Goal: Task Accomplishment & Management: Use online tool/utility

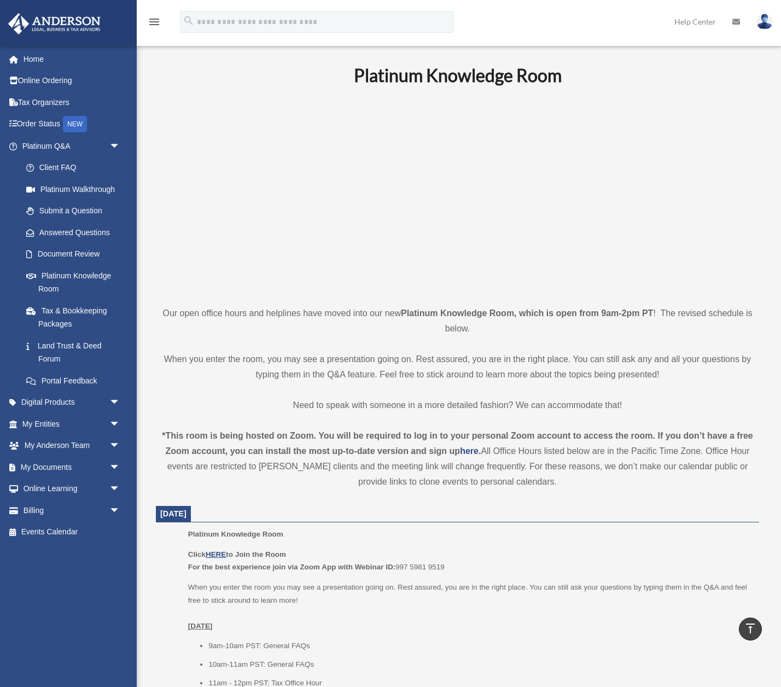
scroll to position [497, 0]
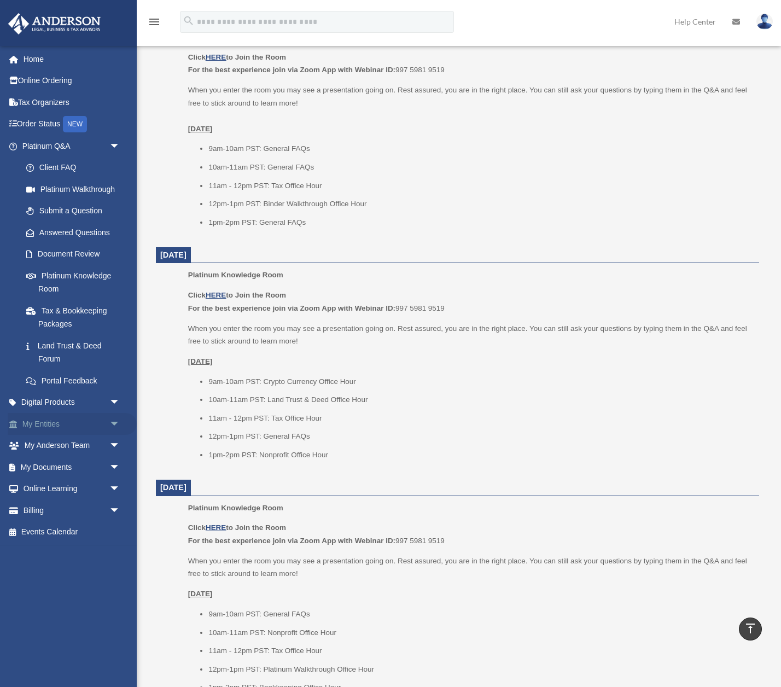
click at [51, 426] on link "My Entities arrow_drop_down" at bounding box center [72, 424] width 129 height 22
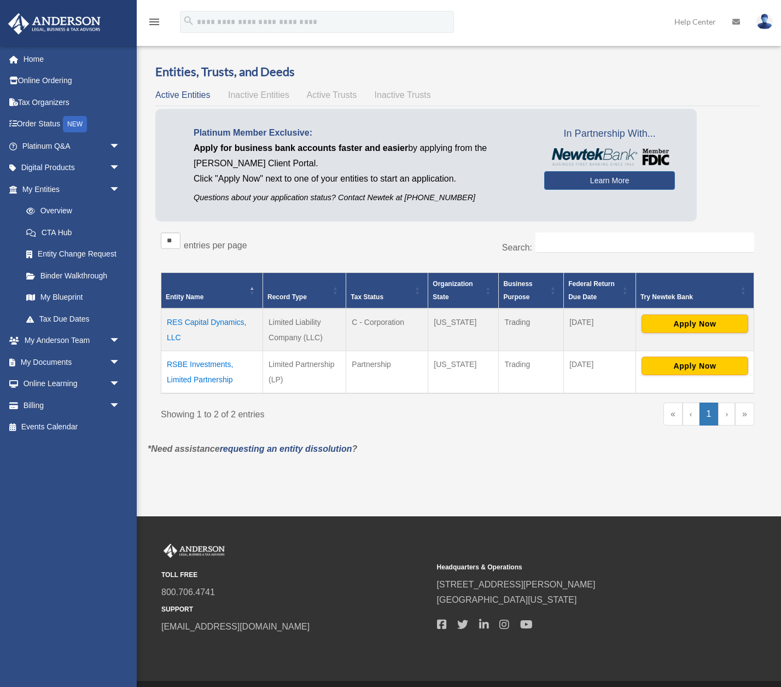
click at [207, 323] on td "RES Capital Dynamics, LLC" at bounding box center [212, 330] width 102 height 43
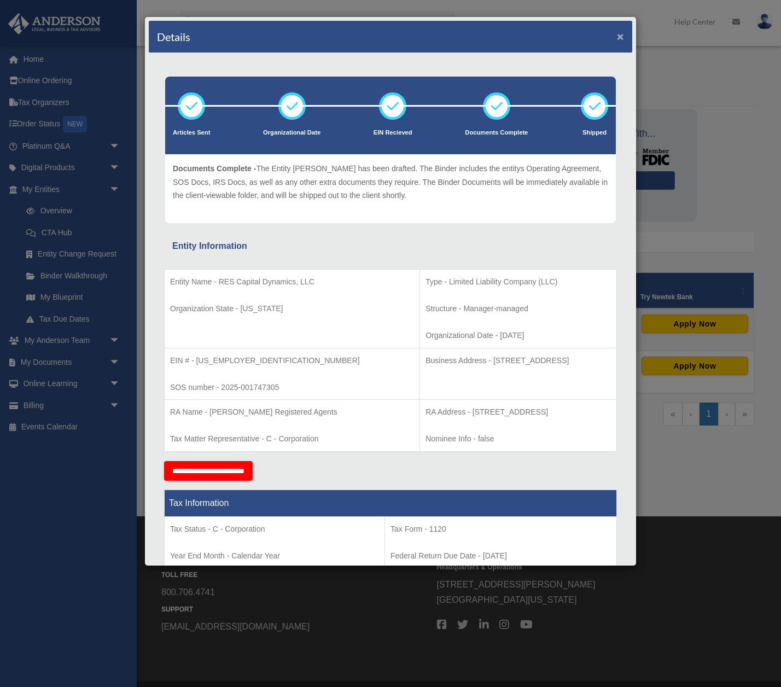
click at [621, 33] on button "×" at bounding box center [620, 36] width 7 height 11
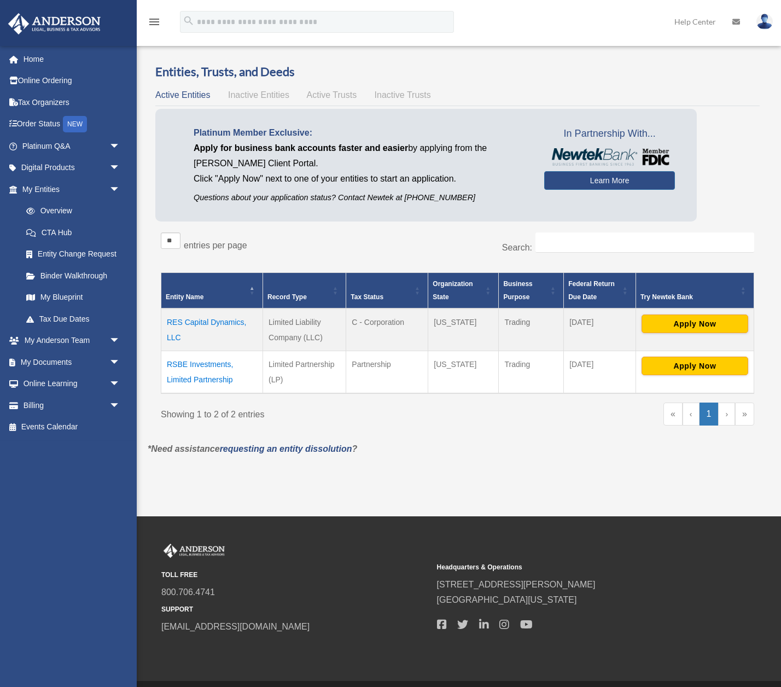
click at [204, 363] on td "RSBE Investments, Limited Partnership" at bounding box center [212, 372] width 102 height 43
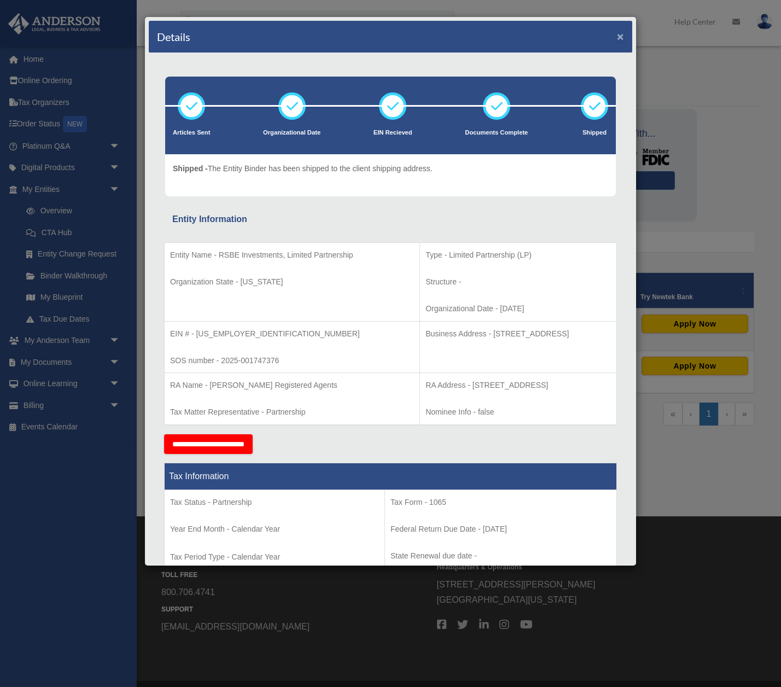
click at [621, 37] on button "×" at bounding box center [620, 36] width 7 height 11
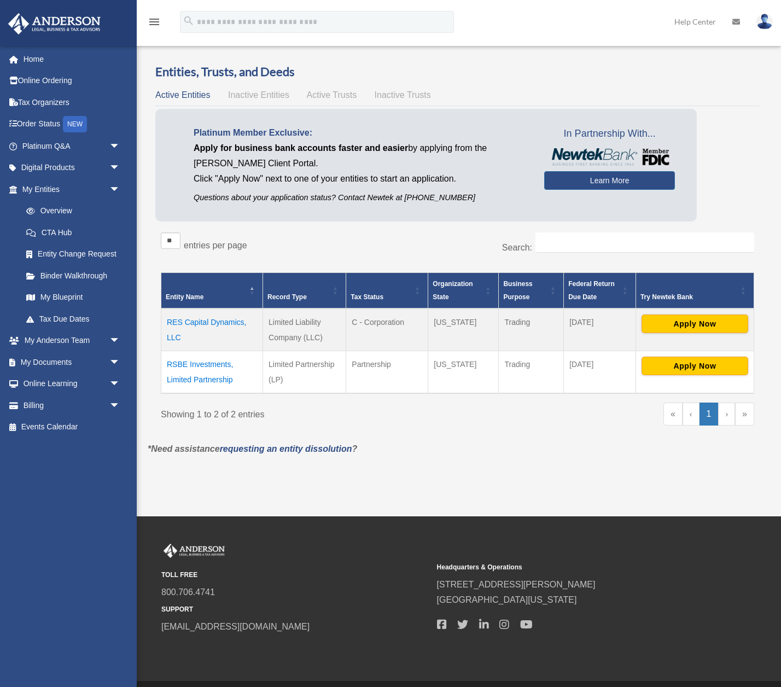
click at [562, 70] on h3 "Entities, Trusts, and Deeds" at bounding box center [457, 71] width 605 height 17
click at [708, 324] on button "Apply Now" at bounding box center [695, 324] width 107 height 19
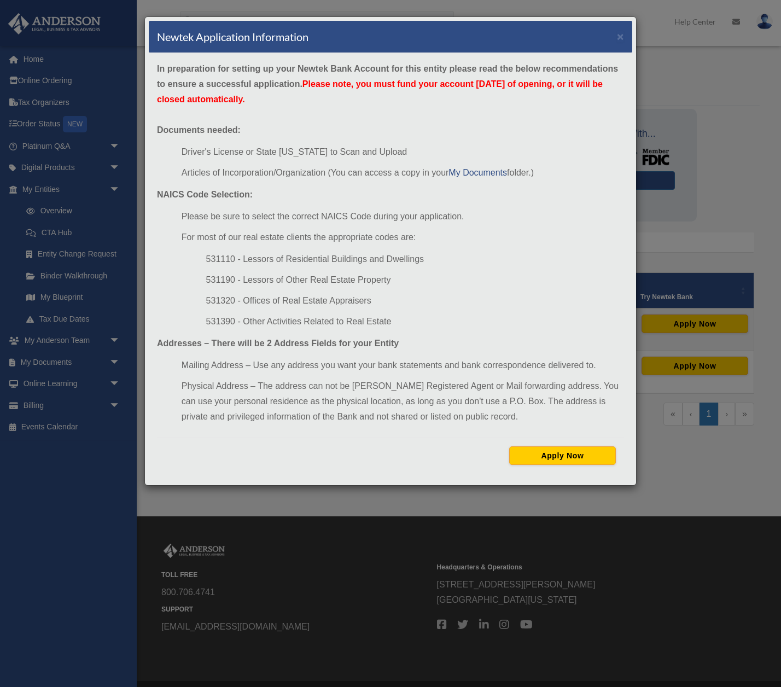
click at [456, 125] on div "In preparation for setting up your Newtek Bank Account for this entity please r…" at bounding box center [391, 267] width 484 height 428
click at [582, 455] on button "Apply Now" at bounding box center [562, 456] width 107 height 19
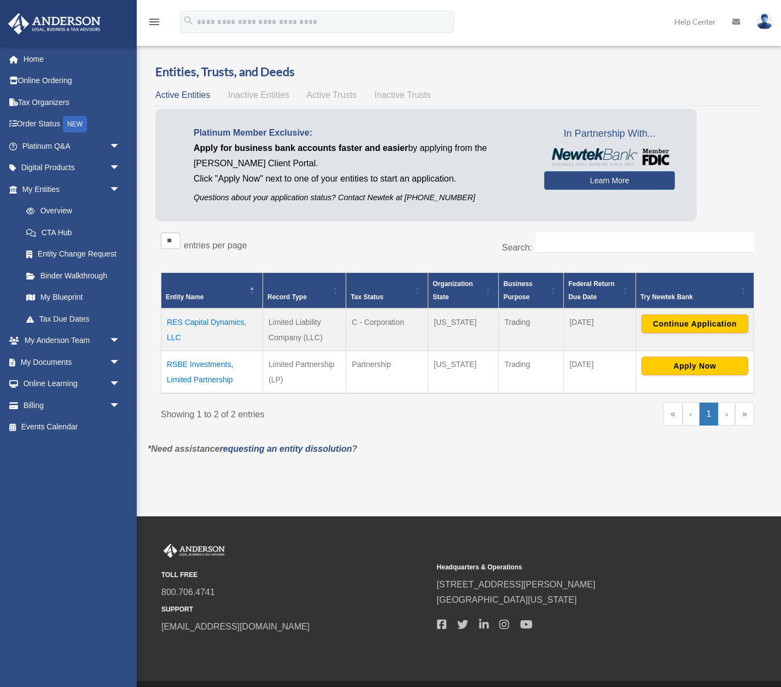
click at [213, 322] on td "RES Capital Dynamics, LLC" at bounding box center [212, 330] width 102 height 43
